Goal: Task Accomplishment & Management: Use online tool/utility

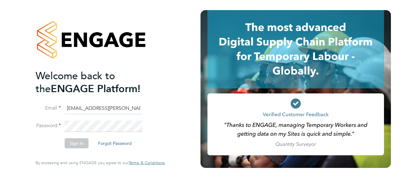
type input "[EMAIL_ADDRESS][PERSON_NAME][DOMAIN_NAME]"
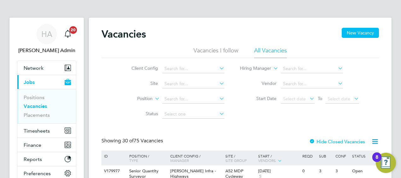
click at [218, 97] on icon at bounding box center [218, 98] width 0 height 9
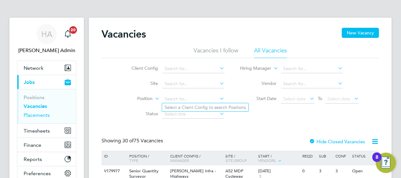
click at [38, 114] on link "Placements" at bounding box center [37, 115] width 26 height 6
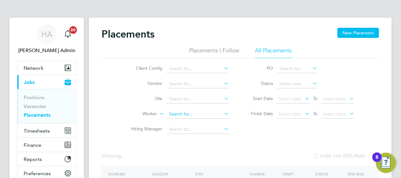
click at [194, 114] on input at bounding box center [198, 114] width 62 height 9
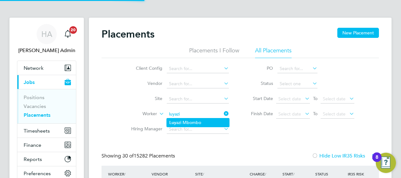
click at [191, 121] on li "Luy azi Mbombo" at bounding box center [198, 122] width 62 height 9
type input "Luyazi Mbombo"
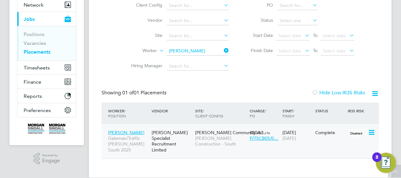
click at [209, 136] on span "Morgan Sindall Construction - South" at bounding box center [220, 140] width 51 height 11
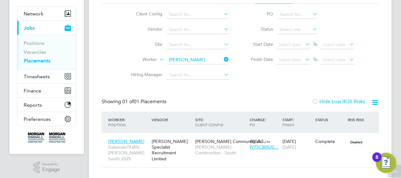
scroll to position [63, 0]
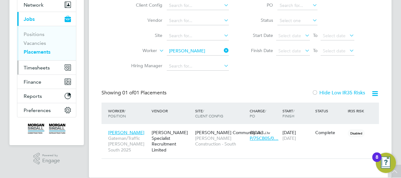
click at [47, 68] on span "Timesheets" at bounding box center [37, 68] width 26 height 6
click at [31, 67] on span "Timesheets" at bounding box center [37, 68] width 26 height 6
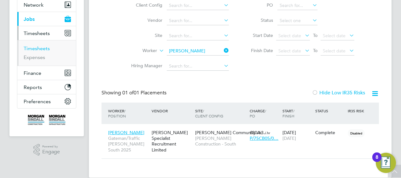
click at [35, 49] on link "Timesheets" at bounding box center [37, 48] width 26 height 6
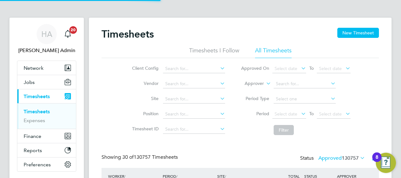
scroll to position [16, 55]
click at [265, 83] on icon at bounding box center [265, 82] width 0 height 6
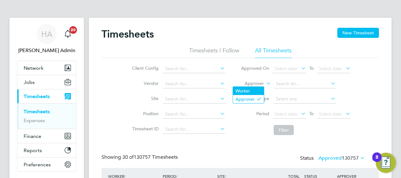
click at [253, 90] on li "Worker" at bounding box center [248, 91] width 31 height 8
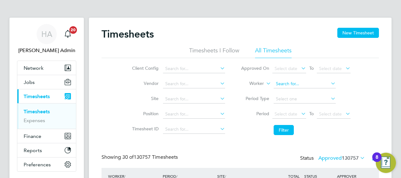
click at [286, 84] on input at bounding box center [305, 83] width 62 height 9
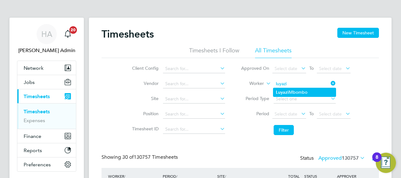
click at [294, 90] on li "Luyazi Mbombo" at bounding box center [304, 92] width 62 height 9
type input "Luyazi Mbombo"
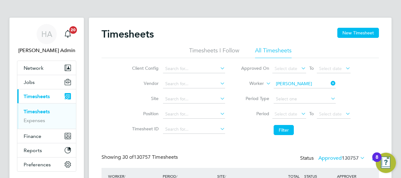
click at [332, 157] on label "Approved 130757" at bounding box center [341, 158] width 47 height 6
click at [323, 167] on li "All" at bounding box center [328, 168] width 29 height 9
click at [280, 130] on button "Filter" at bounding box center [284, 130] width 20 height 10
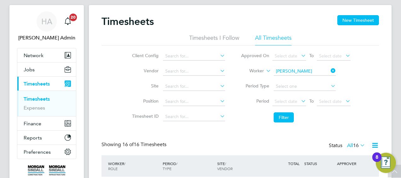
scroll to position [0, 0]
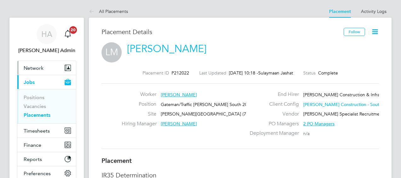
click at [31, 67] on span "Network" at bounding box center [34, 68] width 20 height 6
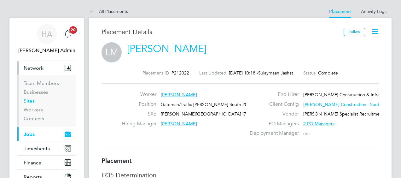
click at [30, 101] on link "Sites" at bounding box center [29, 101] width 11 height 6
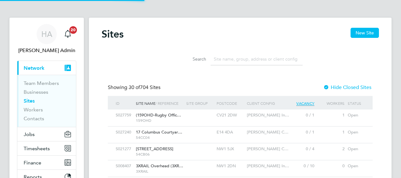
click at [226, 59] on input at bounding box center [257, 59] width 92 height 12
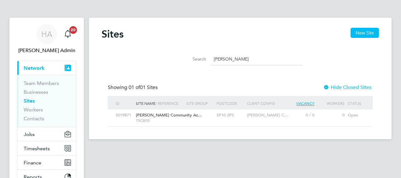
type input "winton"
click at [166, 116] on span "Winton Community Ac…" at bounding box center [169, 114] width 66 height 5
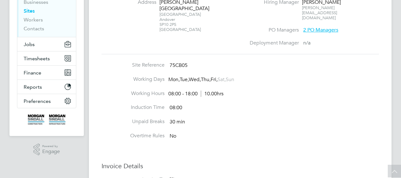
scroll to position [9, 0]
